Goal: Contribute content

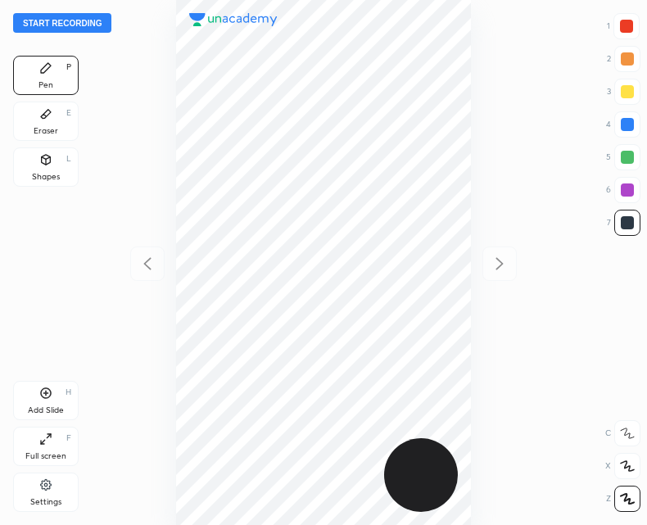
scroll to position [525, 385]
click at [52, 25] on button "Start recording" at bounding box center [62, 23] width 98 height 20
click at [48, 165] on icon at bounding box center [45, 159] width 13 height 13
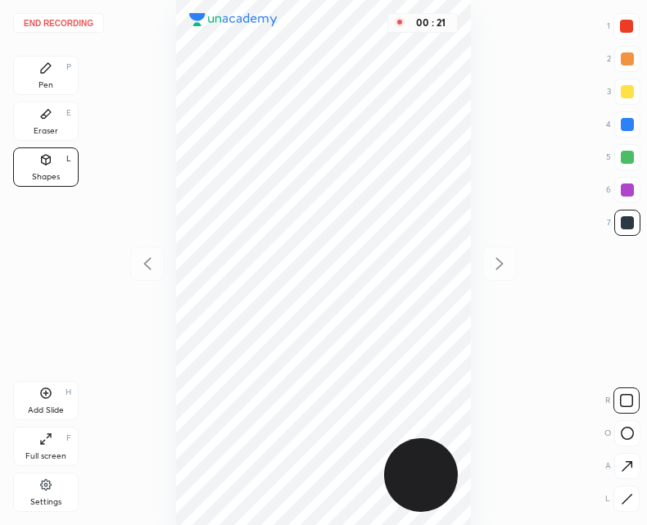
click at [630, 458] on icon at bounding box center [627, 466] width 17 height 17
click at [65, 80] on div "Pen P" at bounding box center [46, 75] width 66 height 39
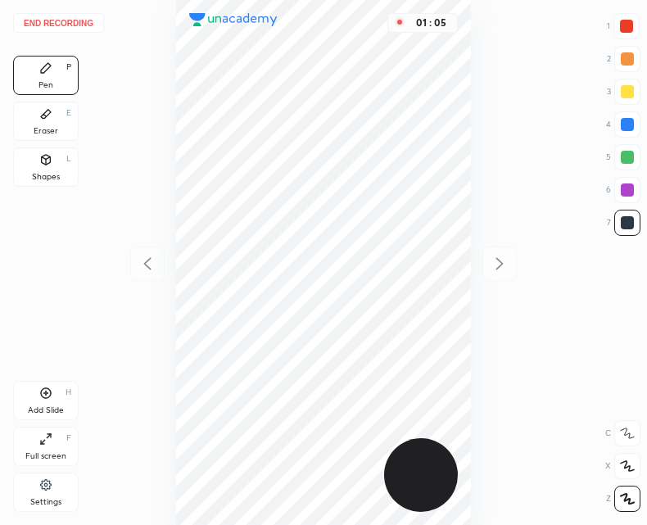
click at [52, 406] on div "Add Slide" at bounding box center [46, 410] width 36 height 8
click at [158, 268] on div at bounding box center [147, 264] width 34 height 34
click at [501, 273] on icon at bounding box center [500, 264] width 20 height 20
click at [147, 273] on icon at bounding box center [148, 264] width 20 height 20
click at [52, 20] on button "End recording" at bounding box center [58, 23] width 91 height 20
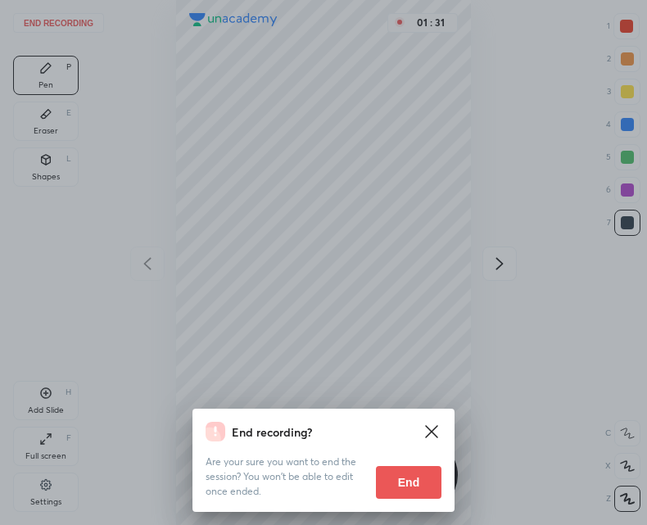
click at [413, 483] on button "End" at bounding box center [409, 482] width 66 height 33
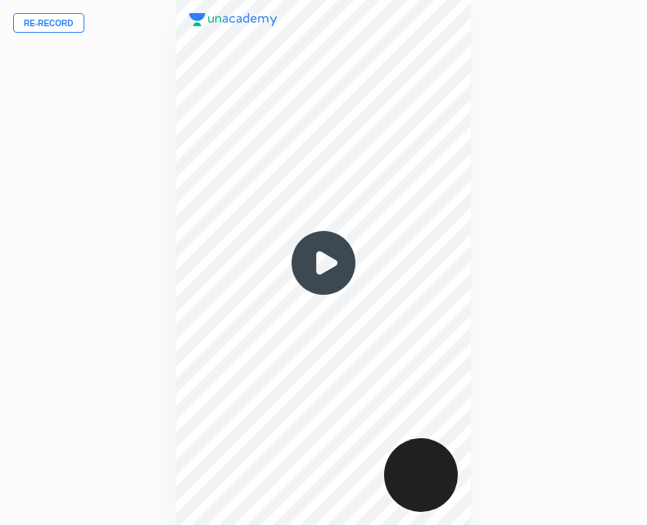
click at [318, 274] on img at bounding box center [323, 263] width 79 height 79
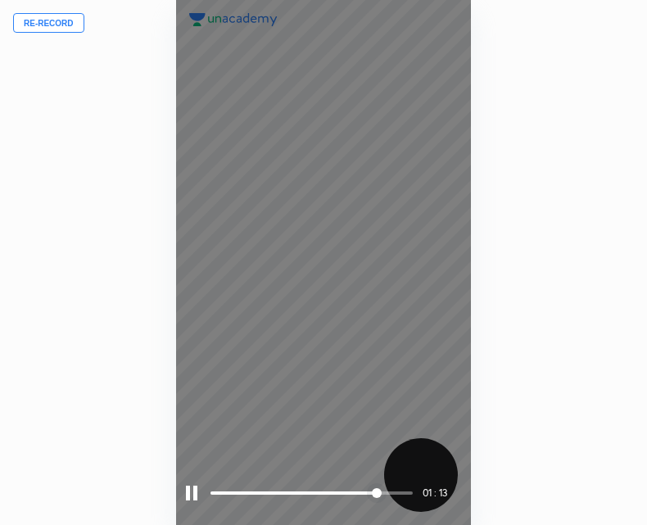
click at [191, 500] on div at bounding box center [191, 493] width 11 height 15
